Goal: Task Accomplishment & Management: Manage account settings

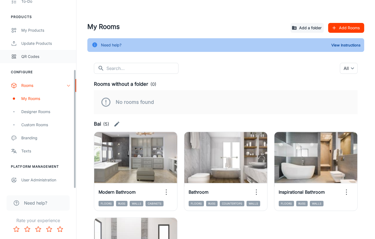
scroll to position [110, 0]
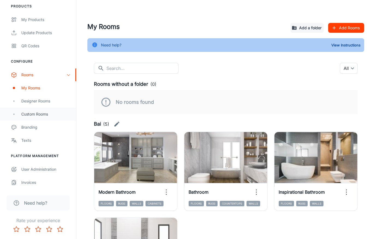
click at [27, 114] on div "Custom Rooms" at bounding box center [45, 114] width 49 height 6
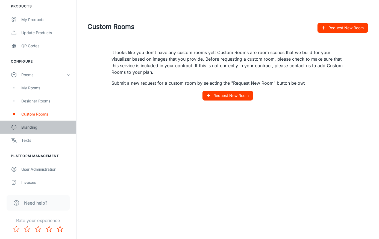
click at [33, 126] on div "Branding" at bounding box center [45, 127] width 49 height 6
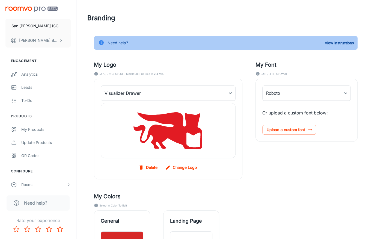
type input "FuturaLT"
